Goal: Information Seeking & Learning: Learn about a topic

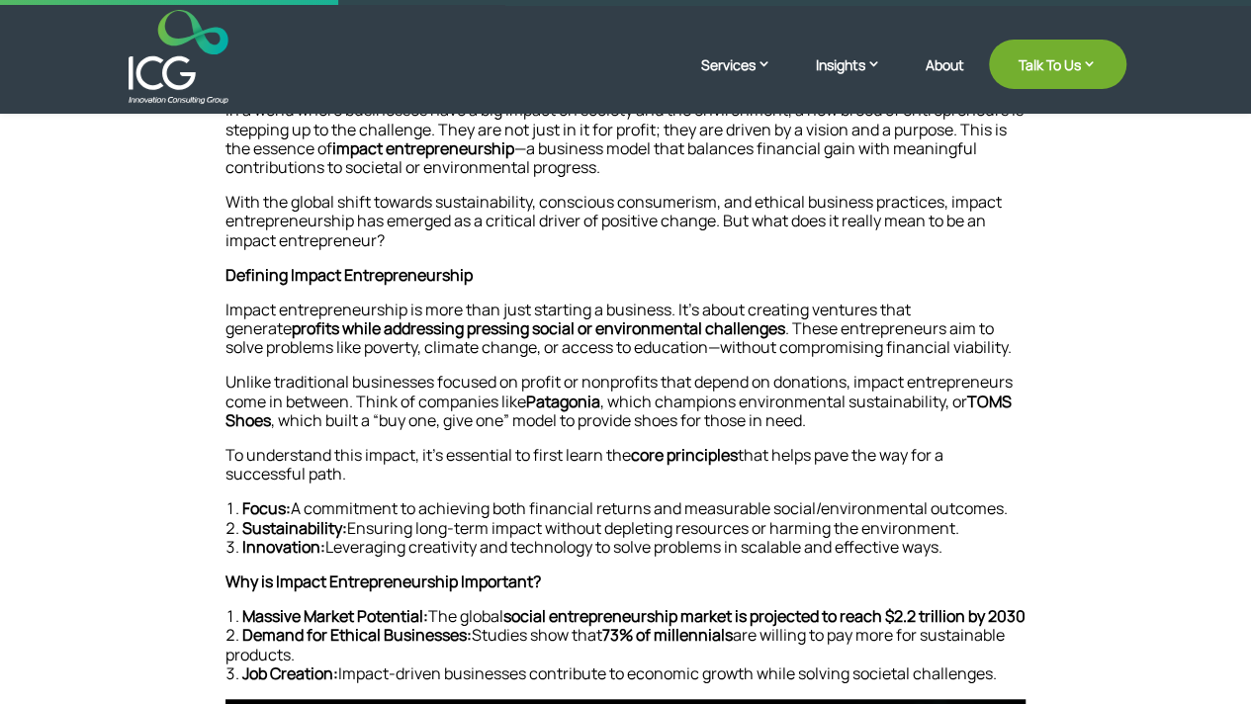
click at [836, 412] on p "Unlike traditional businesses focused on profit or nonprofits that depend on do…" at bounding box center [625, 409] width 801 height 73
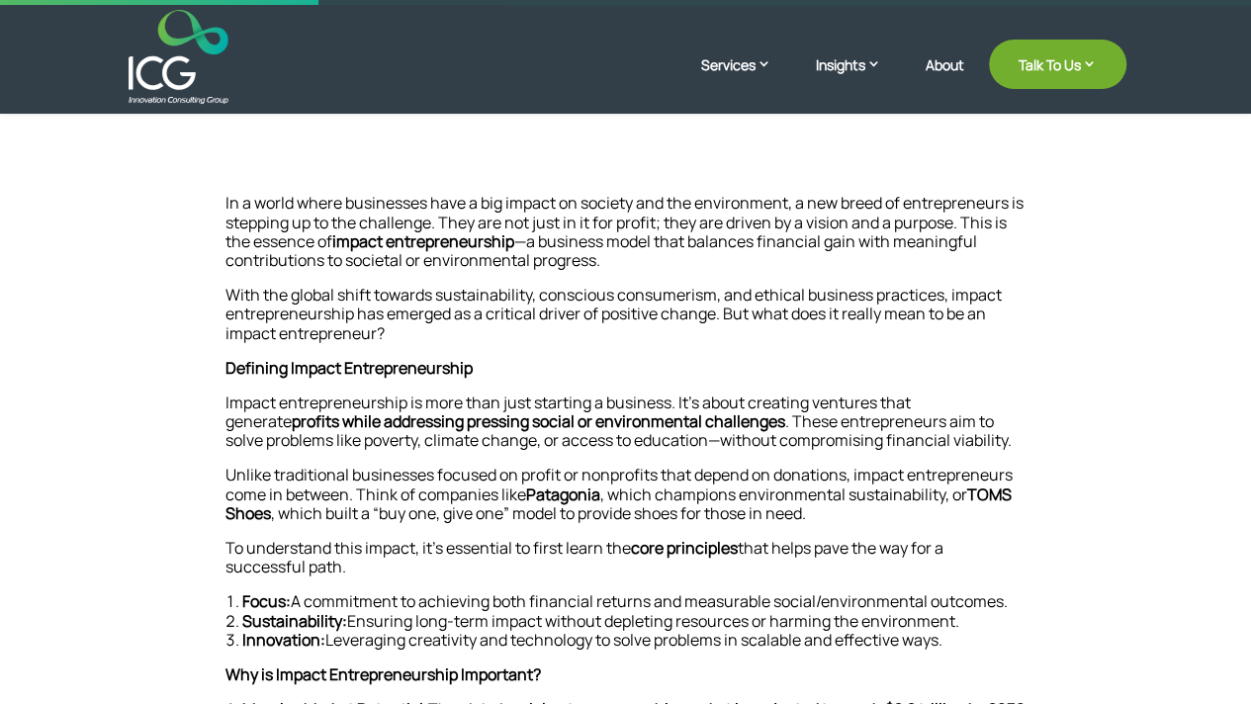
drag, startPoint x: 1050, startPoint y: 0, endPoint x: 771, endPoint y: 221, distance: 356.1
click at [771, 221] on p "In a world where businesses have a big impact on society and the environment, a…" at bounding box center [625, 240] width 801 height 92
click at [943, 194] on p "In a world where businesses have a big impact on society and the environment, a…" at bounding box center [625, 240] width 801 height 92
click at [935, 209] on p "In a world where businesses have a big impact on society and the environment, a…" at bounding box center [625, 240] width 801 height 92
click at [935, 210] on p "In a world where businesses have a big impact on society and the environment, a…" at bounding box center [625, 240] width 801 height 92
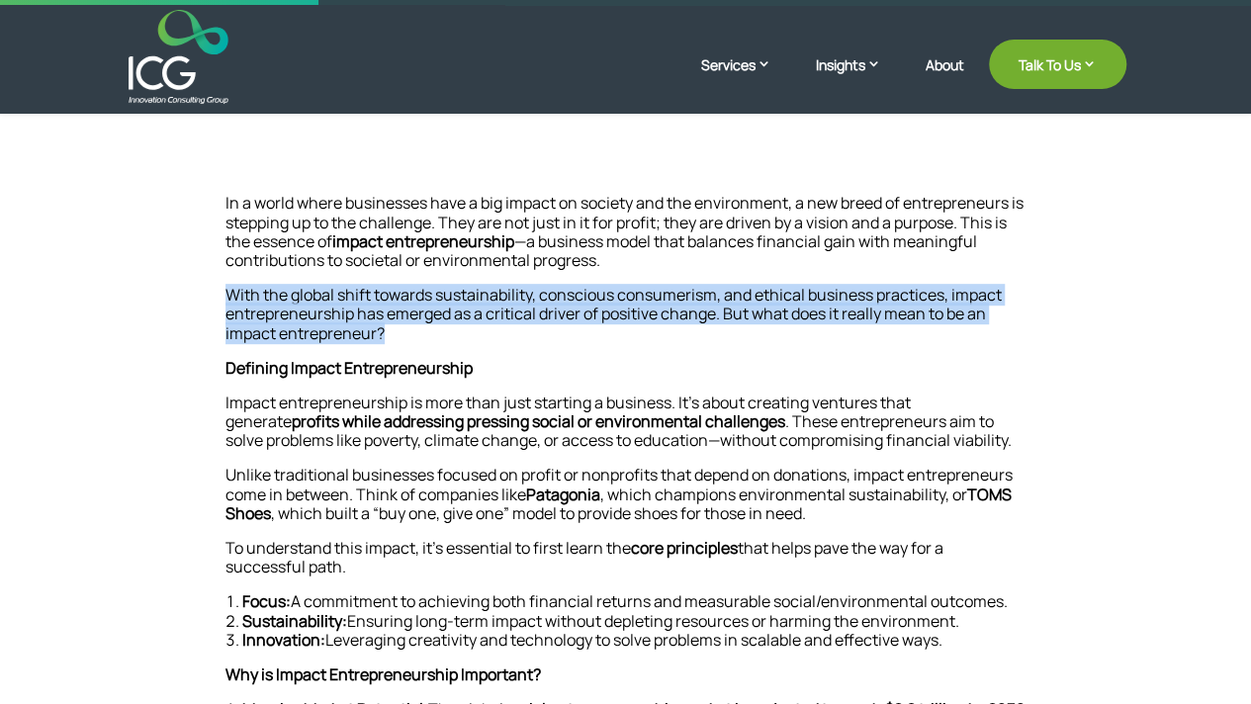
drag, startPoint x: 863, startPoint y: 278, endPoint x: 880, endPoint y: 354, distance: 78.0
click at [880, 354] on p "With the global shift towards sustainability, conscious consumerism, and ethica…" at bounding box center [625, 322] width 801 height 73
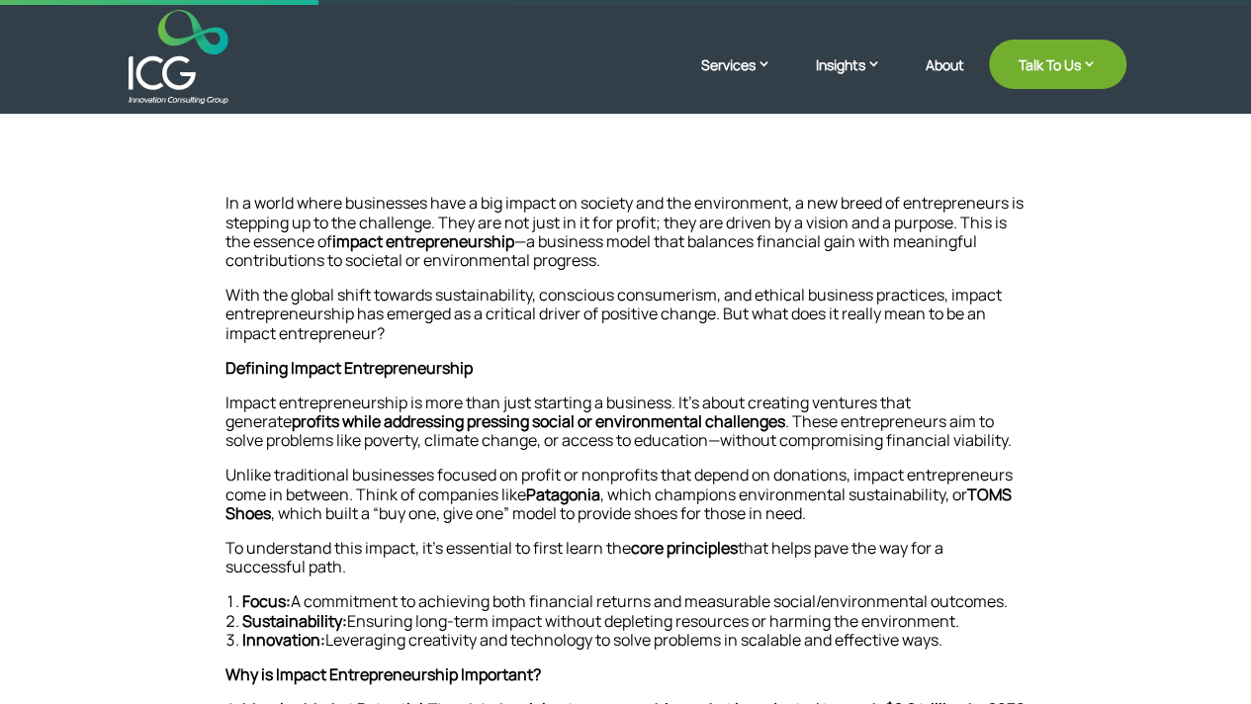
click at [745, 403] on p "Impact entrepreneurship is more than just starting a business. It’s about creat…" at bounding box center [625, 430] width 801 height 73
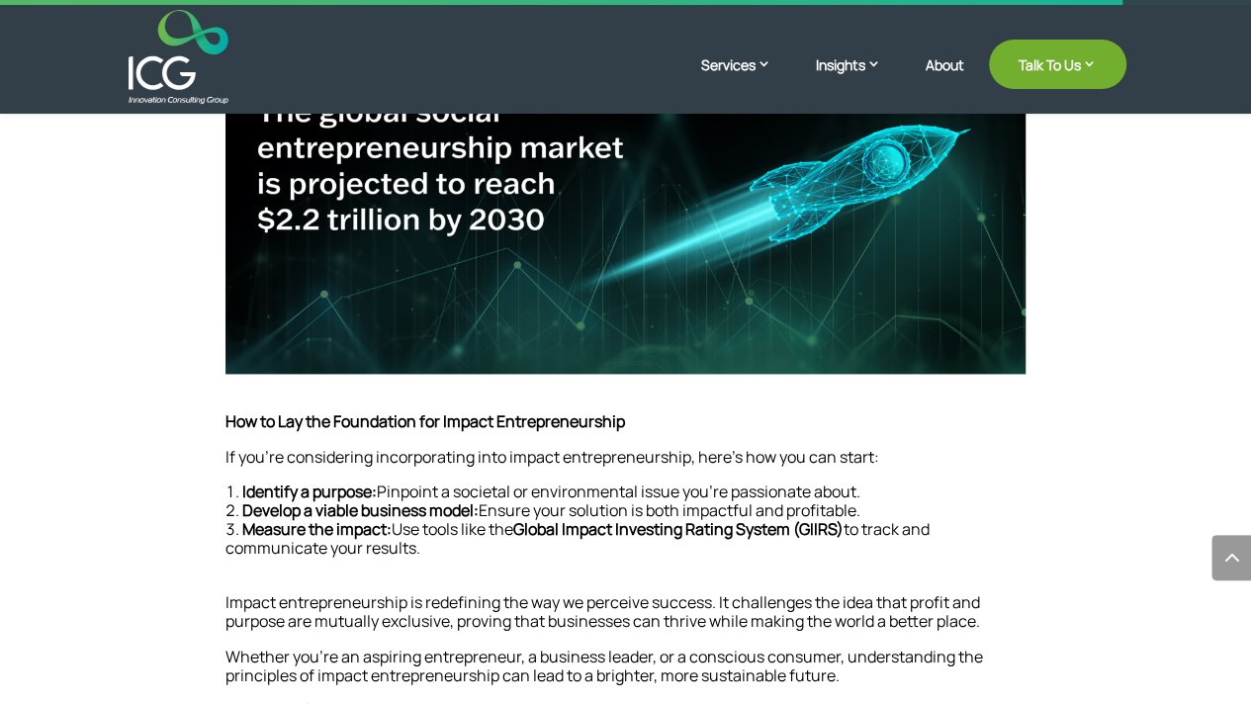
scroll to position [1483, 0]
